Goal: Information Seeking & Learning: Check status

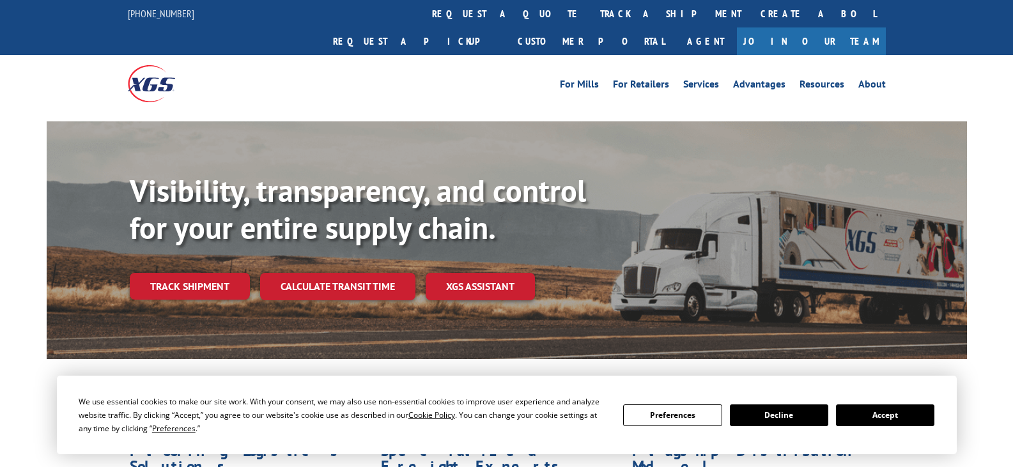
scroll to position [64, 0]
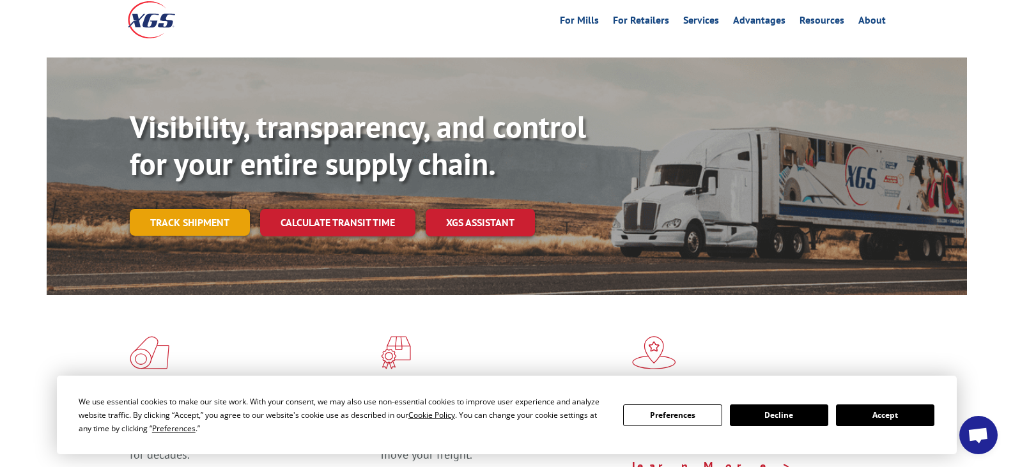
click at [215, 209] on link "Track shipment" at bounding box center [190, 222] width 120 height 27
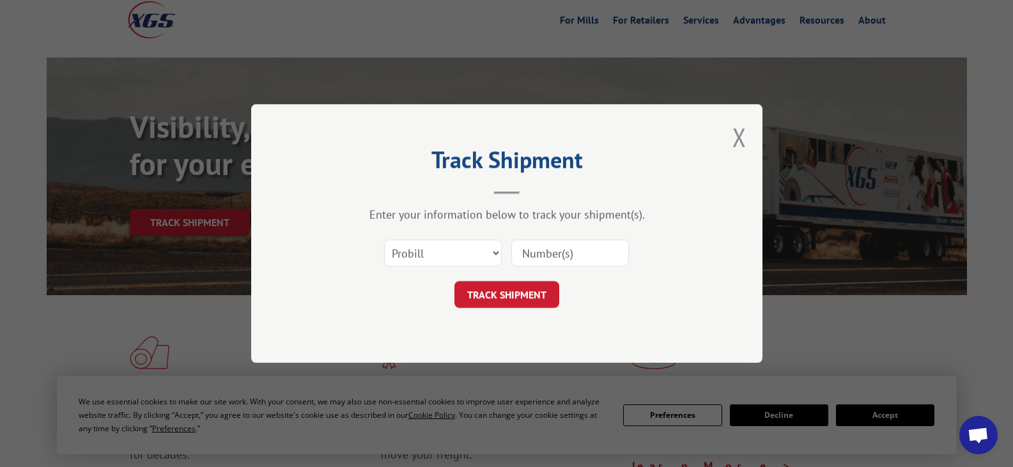
click at [476, 259] on div "Select category... Probill BOL PO" at bounding box center [506, 253] width 383 height 42
click at [476, 259] on input at bounding box center [570, 253] width 118 height 27
paste input "17027477"
type input "17027477"
drag, startPoint x: 531, startPoint y: 291, endPoint x: 538, endPoint y: 289, distance: 7.1
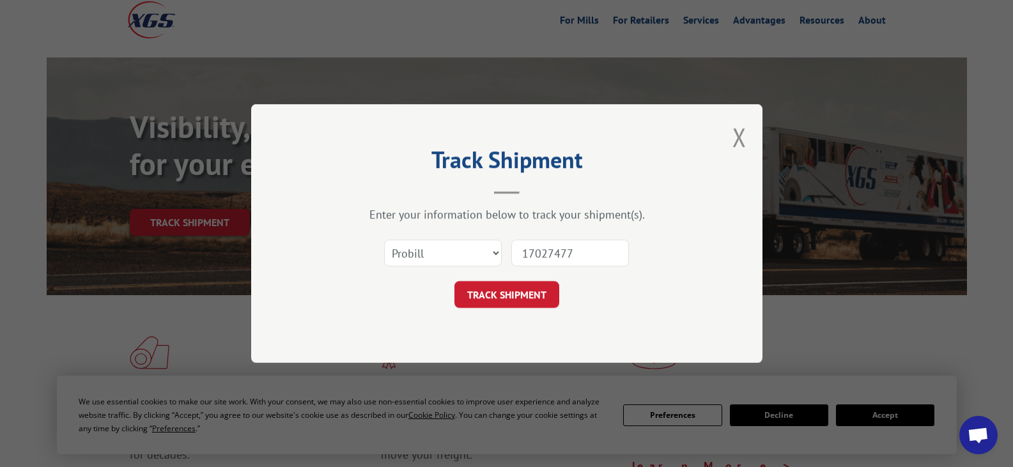
click at [476, 291] on button "TRACK SHIPMENT" at bounding box center [506, 294] width 105 height 27
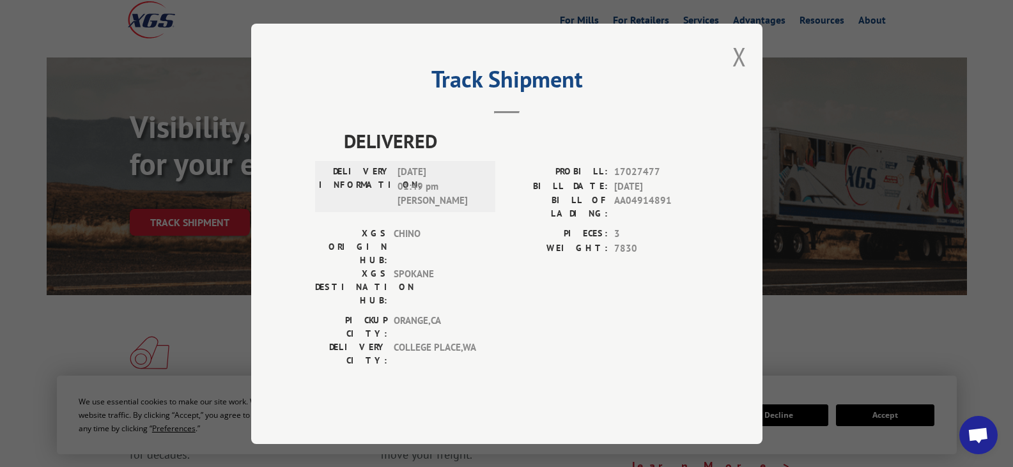
scroll to position [383, 0]
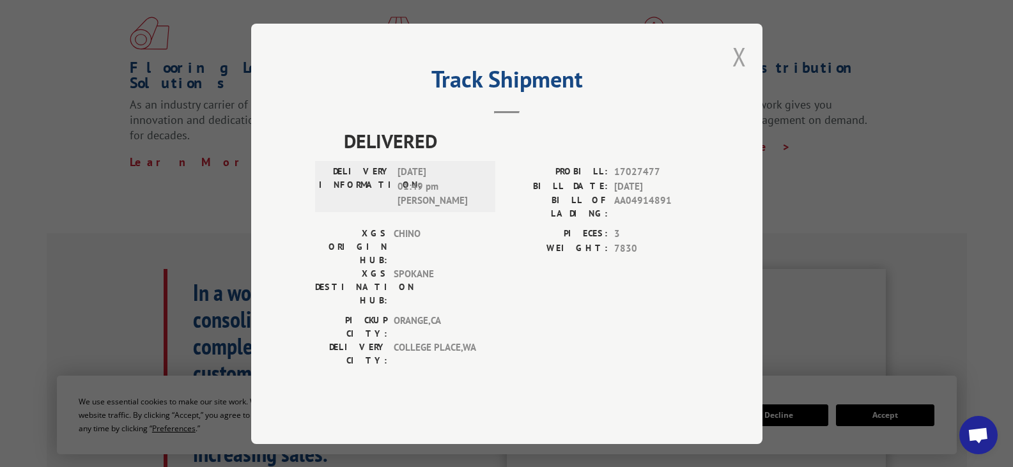
click at [476, 73] on button "Close modal" at bounding box center [739, 57] width 14 height 34
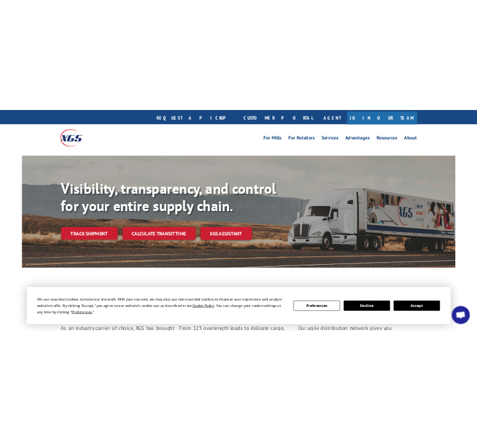
scroll to position [0, 0]
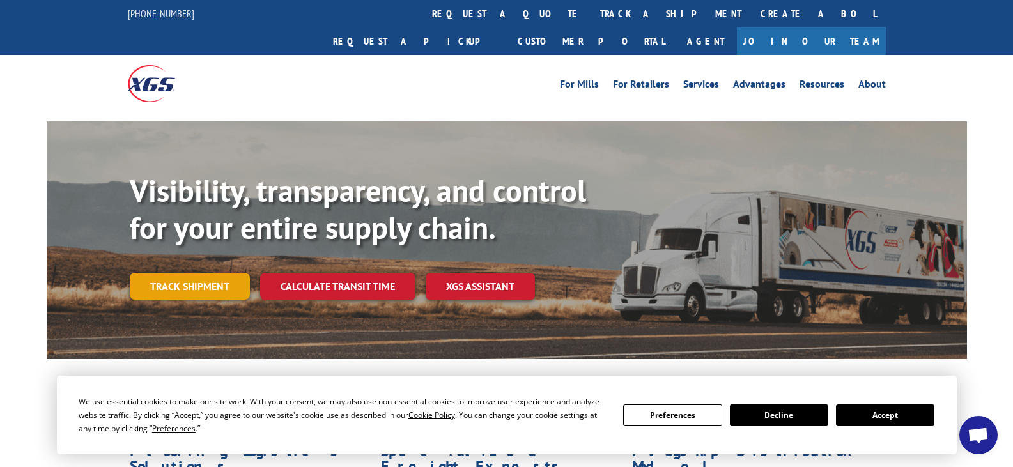
click at [243, 273] on link "Track shipment" at bounding box center [190, 286] width 120 height 27
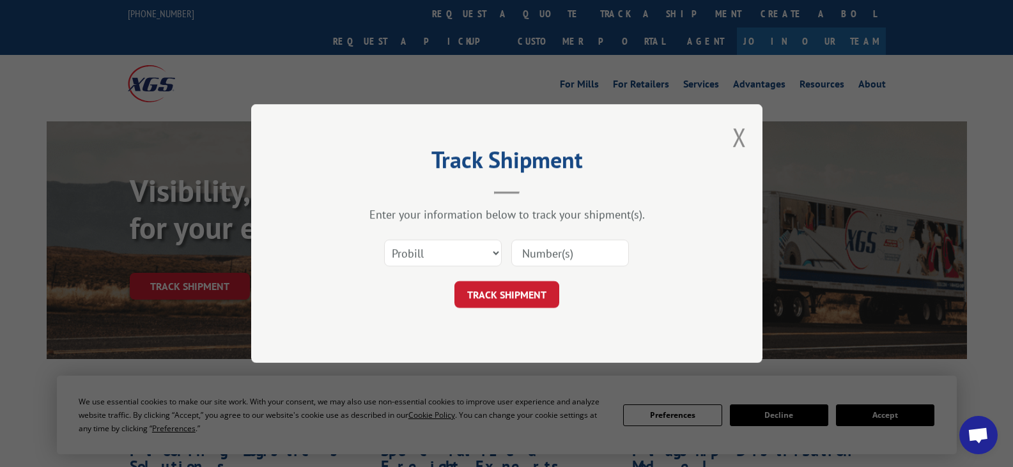
click at [476, 249] on input at bounding box center [570, 253] width 118 height 27
click at [396, 248] on select "Select category... Probill BOL PO" at bounding box center [443, 253] width 118 height 27
click at [406, 248] on select "Select category... Probill BOL PO" at bounding box center [443, 253] width 118 height 27
select select "po"
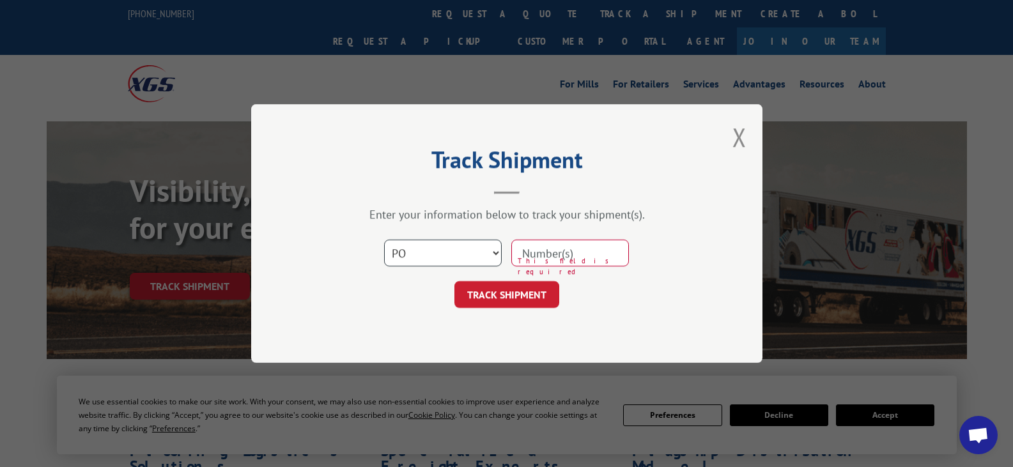
click at [384, 240] on select "Select category... Probill BOL PO" at bounding box center [443, 253] width 118 height 27
paste input "35554850"
click at [476, 245] on input at bounding box center [570, 253] width 118 height 27
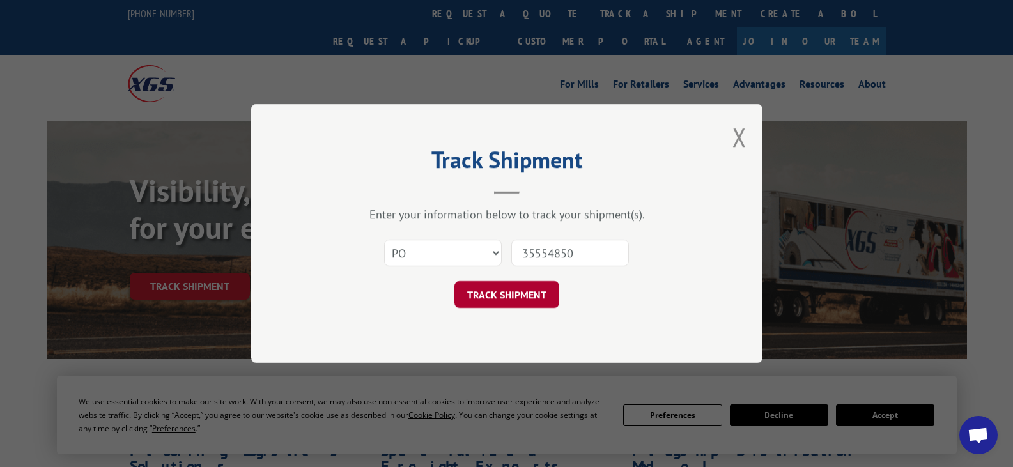
type input "35554850"
click at [476, 297] on button "TRACK SHIPMENT" at bounding box center [506, 294] width 105 height 27
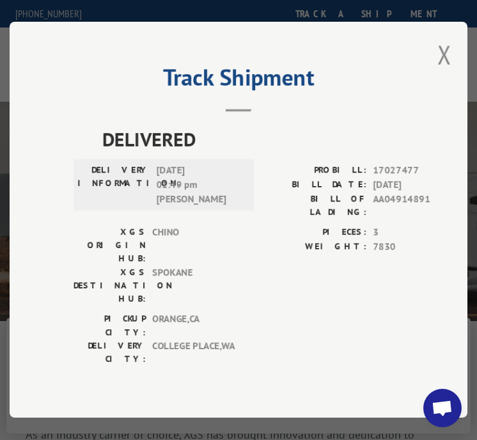
click at [451, 71] on button "Close modal" at bounding box center [445, 55] width 14 height 34
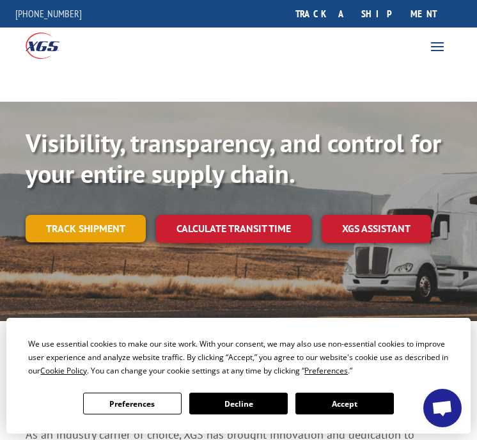
click at [121, 224] on link "Track shipment" at bounding box center [86, 228] width 120 height 27
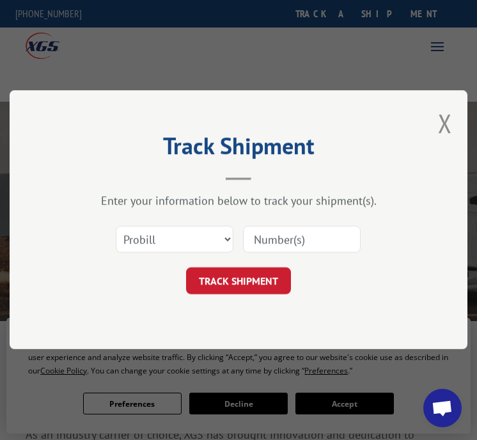
click at [278, 239] on input at bounding box center [302, 239] width 118 height 27
paste input "35554850"
type input "35554850"
drag, startPoint x: 453, startPoint y: 123, endPoint x: 400, endPoint y: 52, distance: 88.6
click at [452, 123] on button "Close modal" at bounding box center [445, 123] width 14 height 34
